Goal: Task Accomplishment & Management: Manage account settings

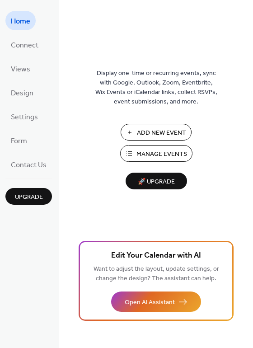
click at [180, 153] on span "Manage Events" at bounding box center [162, 154] width 51 height 9
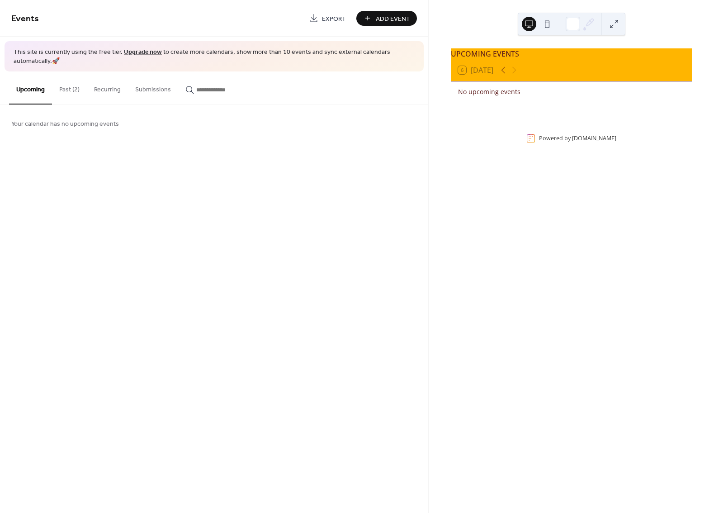
click at [72, 83] on button "Past (2)" at bounding box center [69, 87] width 35 height 32
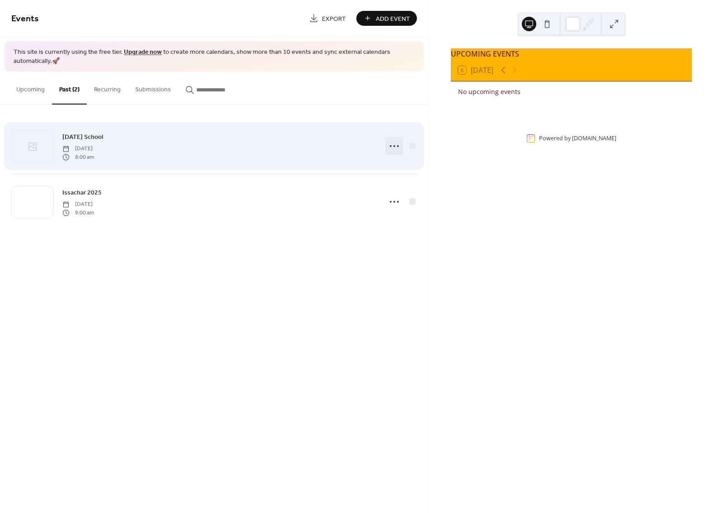
click at [397, 146] on icon at bounding box center [394, 146] width 14 height 14
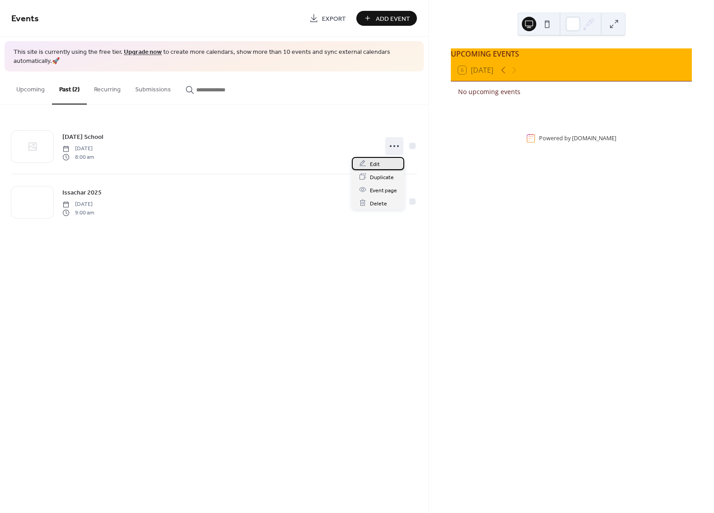
click at [378, 166] on span "Edit" at bounding box center [375, 163] width 10 height 9
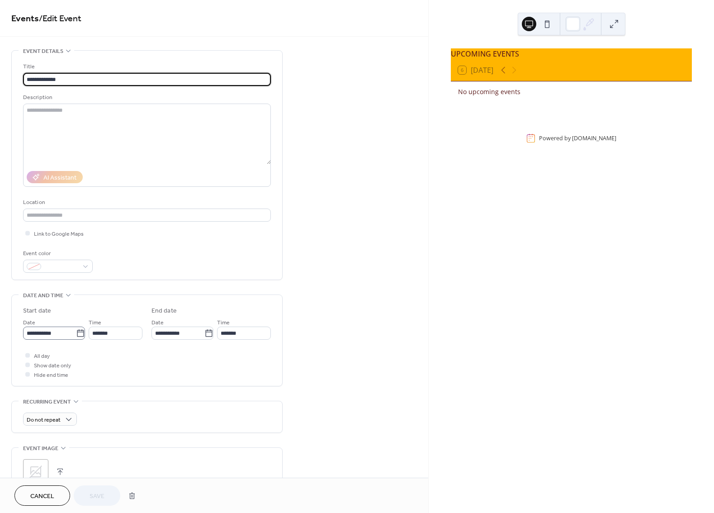
click at [80, 336] on icon at bounding box center [80, 333] width 9 height 9
click at [76, 336] on input "**********" at bounding box center [49, 332] width 53 height 13
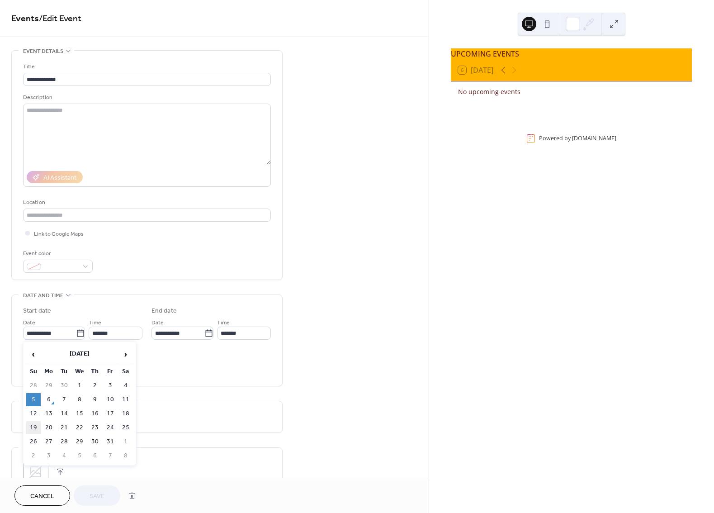
click at [33, 422] on td "19" at bounding box center [33, 427] width 14 height 13
type input "**********"
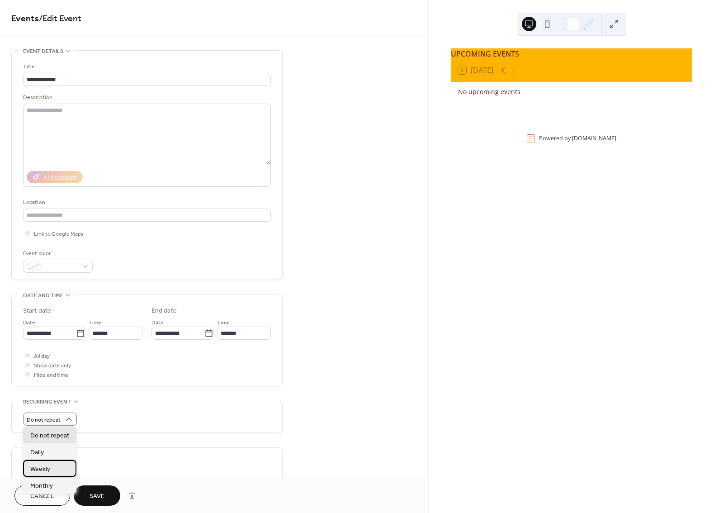
click at [64, 466] on div "Weekly" at bounding box center [49, 468] width 53 height 17
click at [85, 492] on button "Save" at bounding box center [97, 495] width 47 height 20
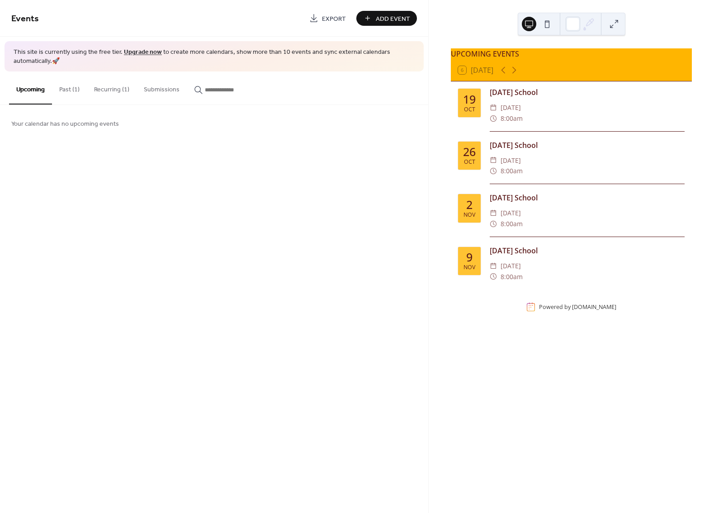
drag, startPoint x: 69, startPoint y: 96, endPoint x: 64, endPoint y: 99, distance: 5.9
click at [64, 99] on button "Past (1)" at bounding box center [69, 87] width 35 height 32
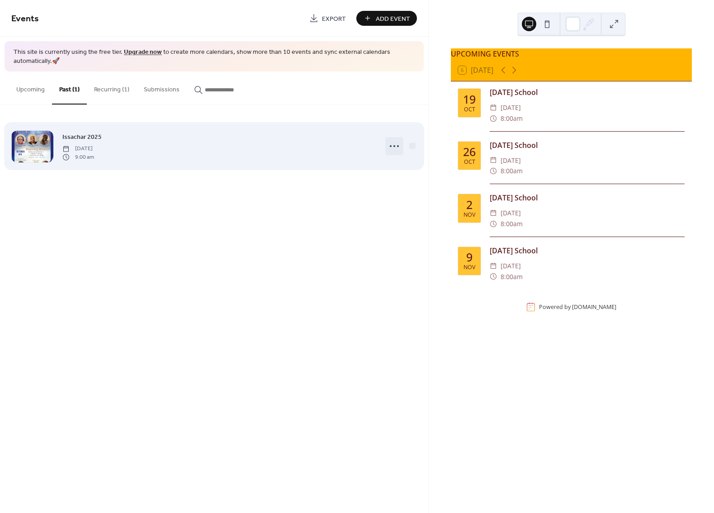
click at [398, 145] on circle at bounding box center [398, 146] width 2 height 2
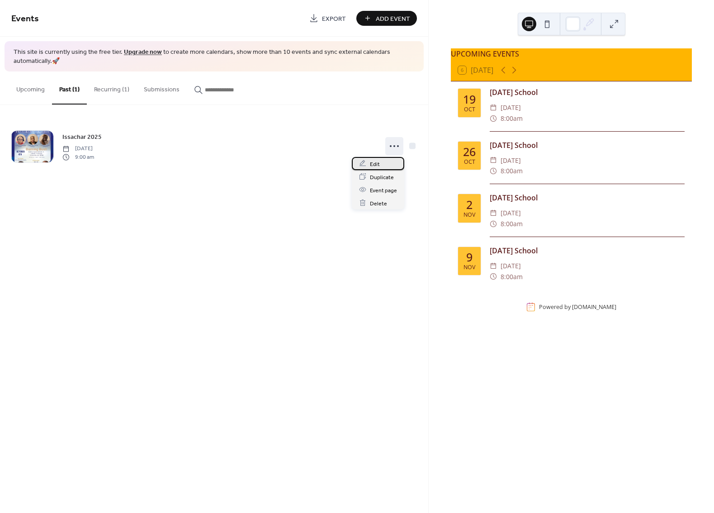
click at [382, 167] on div "Edit" at bounding box center [378, 163] width 52 height 13
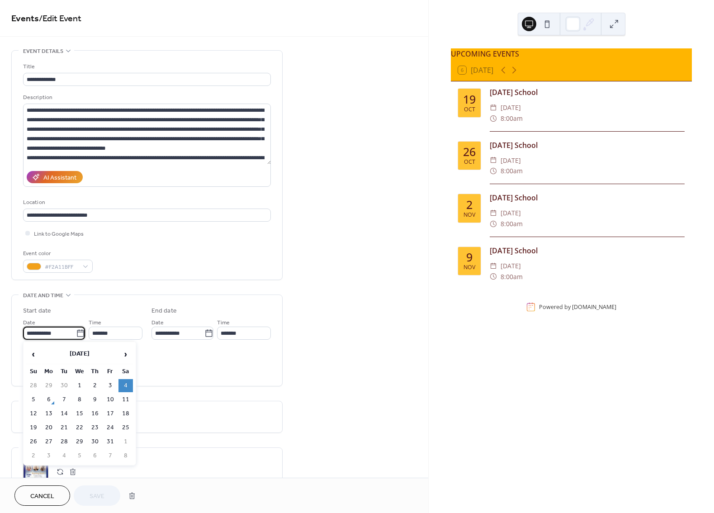
click at [53, 332] on input "**********" at bounding box center [49, 332] width 53 height 13
click at [128, 398] on td "11" at bounding box center [125, 399] width 14 height 13
type input "**********"
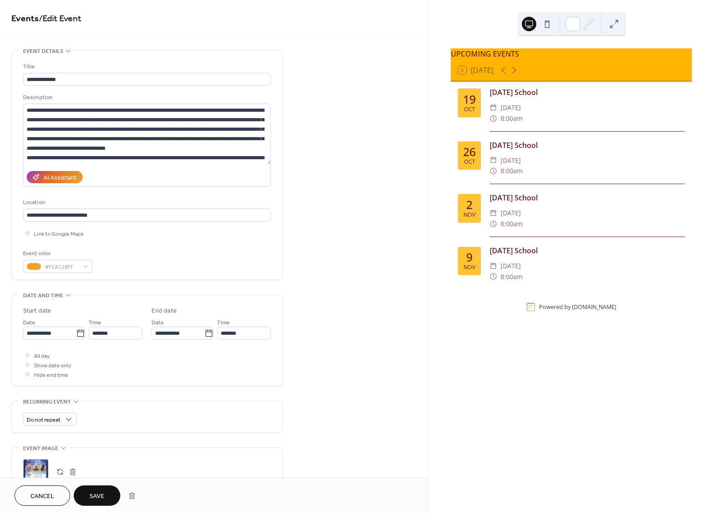
click at [104, 493] on span "Save" at bounding box center [97, 495] width 15 height 9
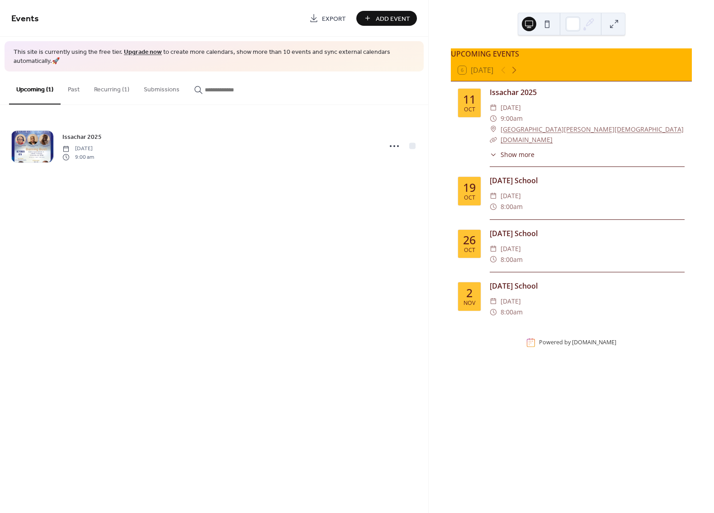
click at [550, 24] on button at bounding box center [547, 24] width 14 height 14
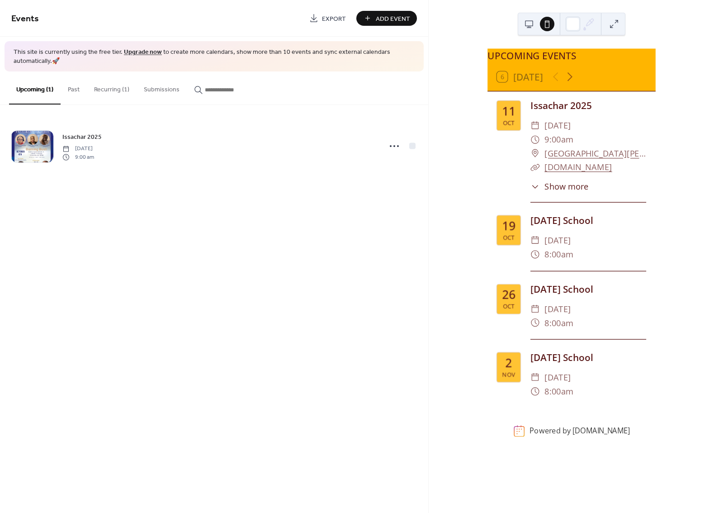
click at [529, 27] on button at bounding box center [529, 24] width 14 height 14
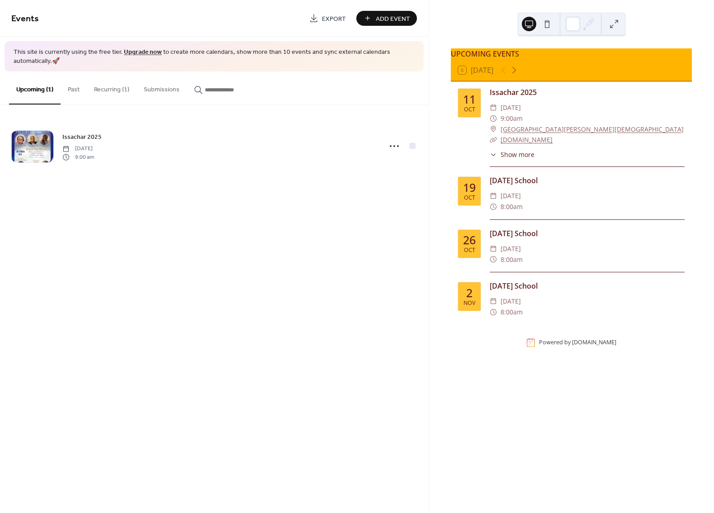
click at [540, 27] on div at bounding box center [538, 24] width 33 height 22
click at [545, 25] on button at bounding box center [547, 24] width 14 height 14
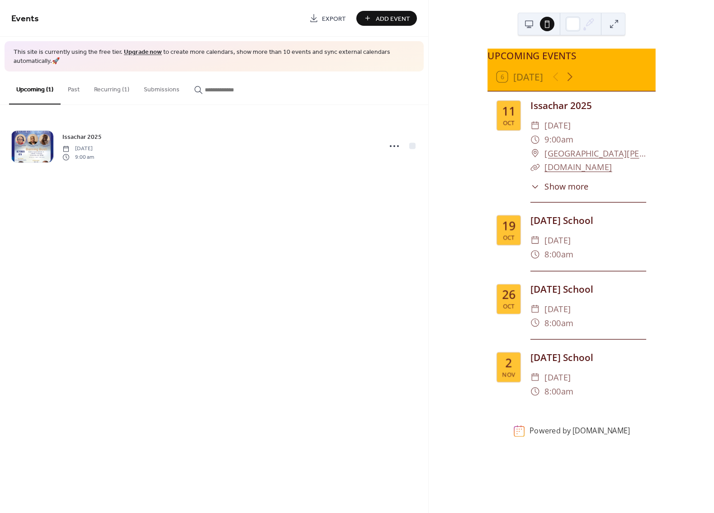
click at [522, 26] on button at bounding box center [529, 24] width 14 height 14
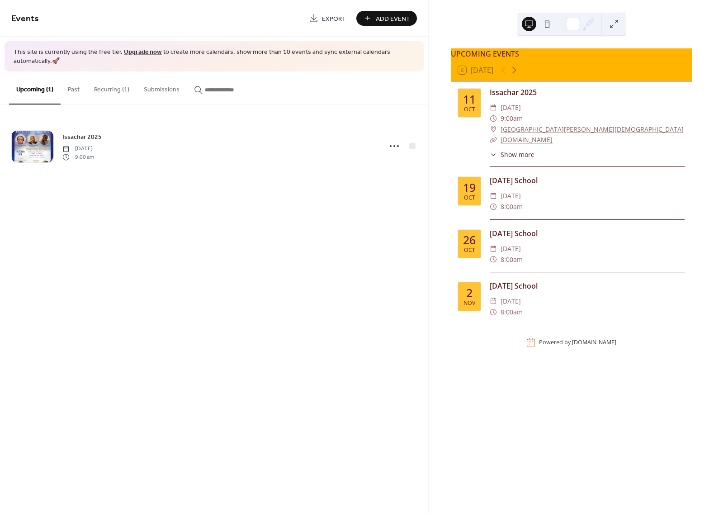
click at [552, 27] on button at bounding box center [547, 24] width 14 height 14
